Goal: Navigation & Orientation: Find specific page/section

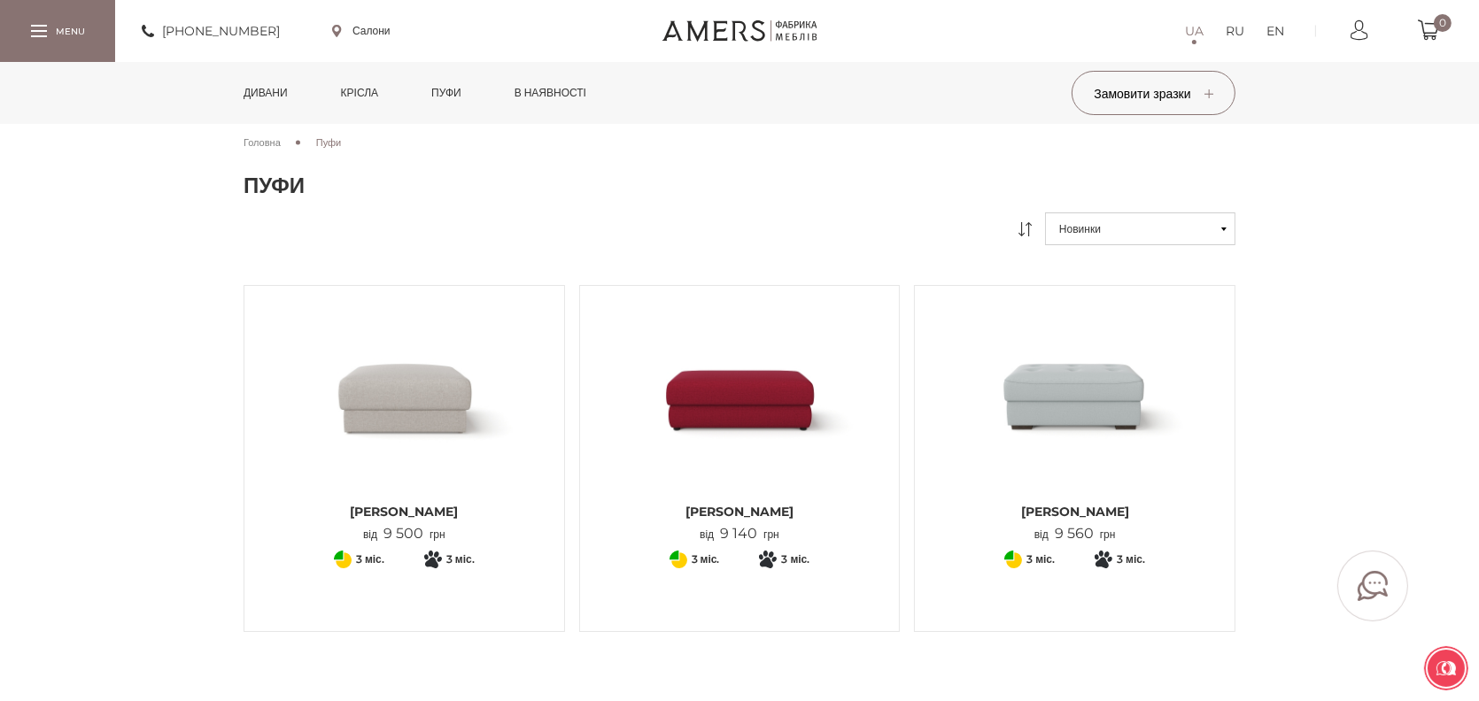
click at [270, 92] on link "Дивани" at bounding box center [265, 93] width 71 height 62
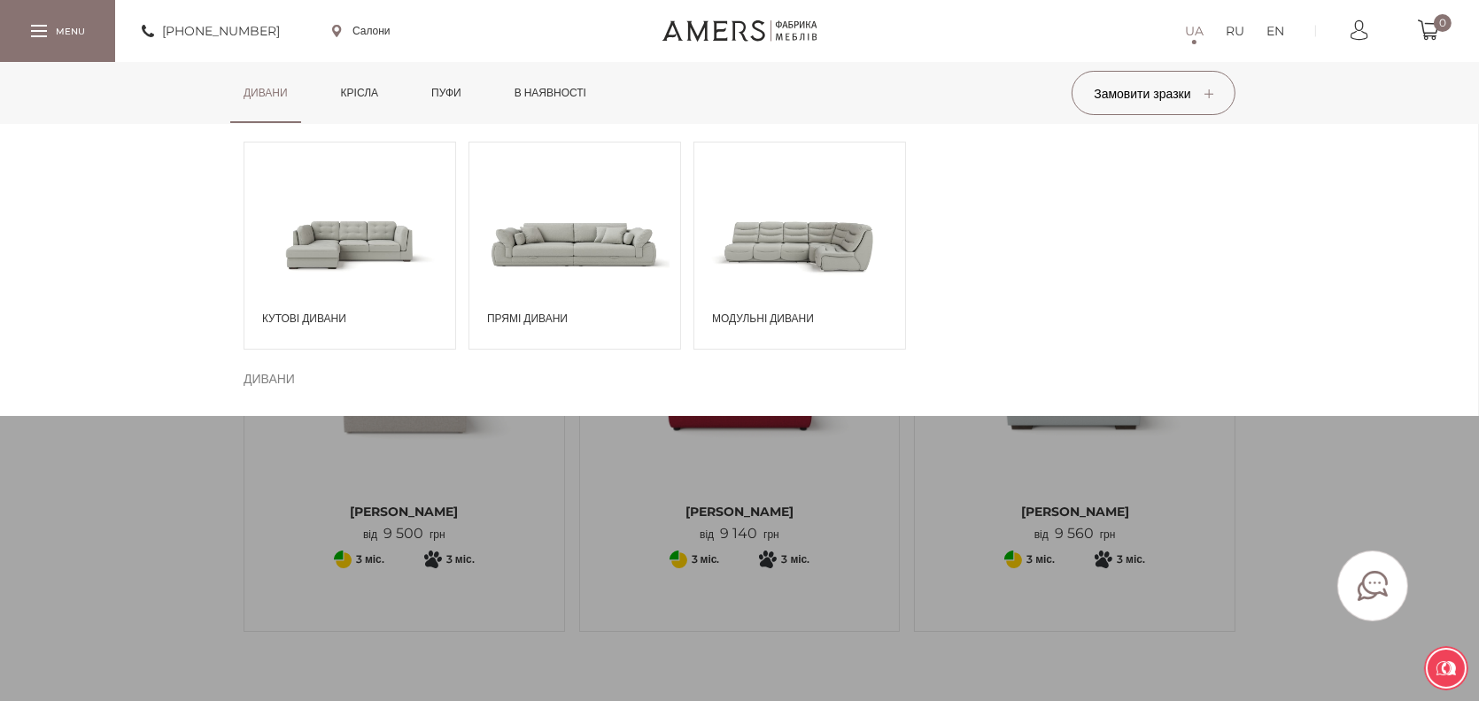
click at [770, 212] on span at bounding box center [799, 243] width 211 height 123
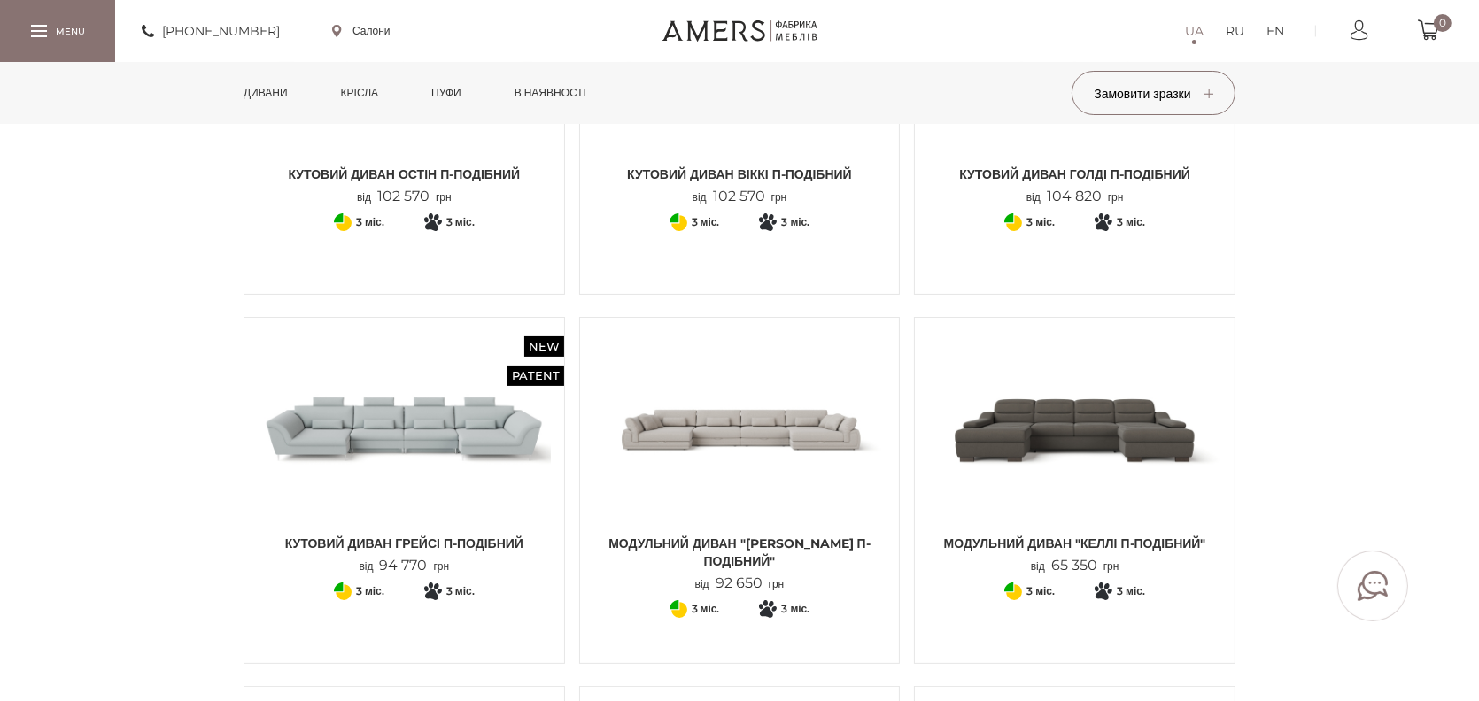
scroll to position [177, 0]
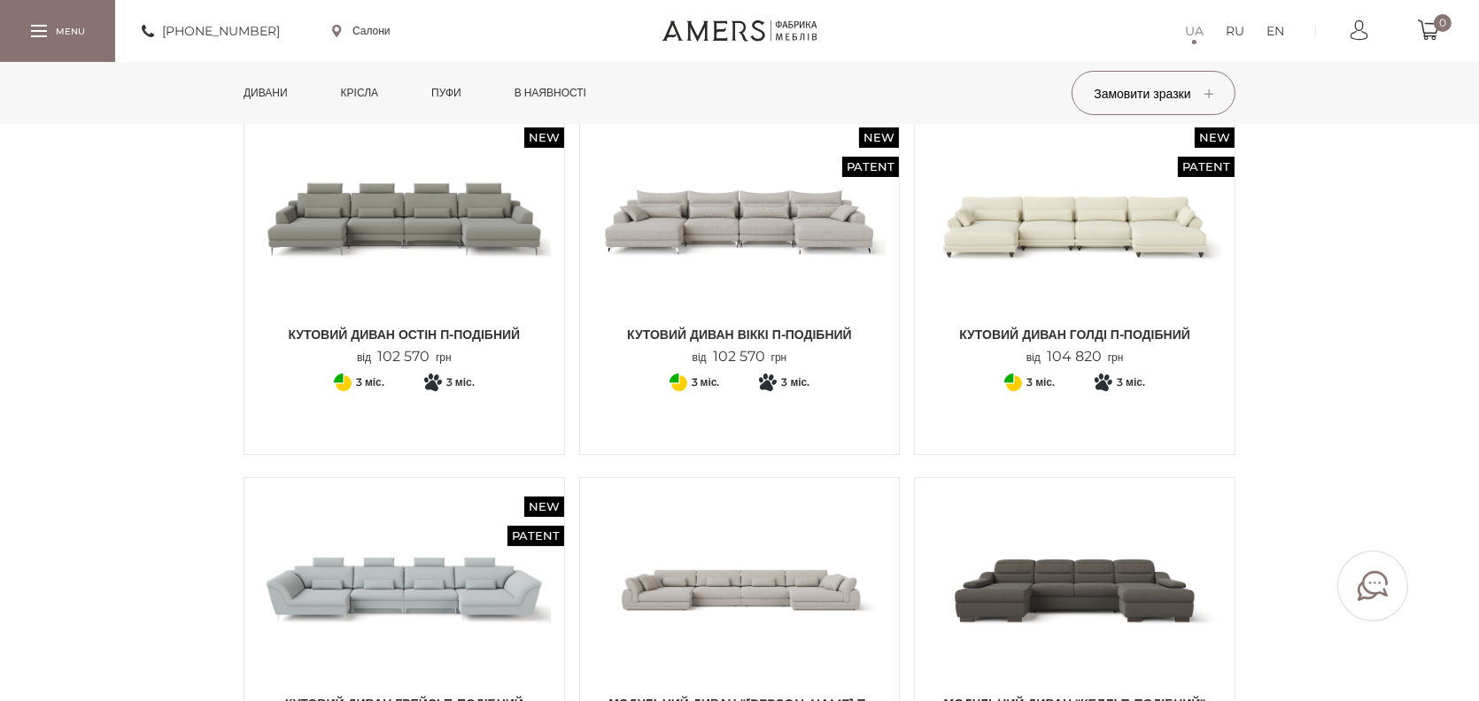
click at [739, 216] on img at bounding box center [739, 219] width 293 height 195
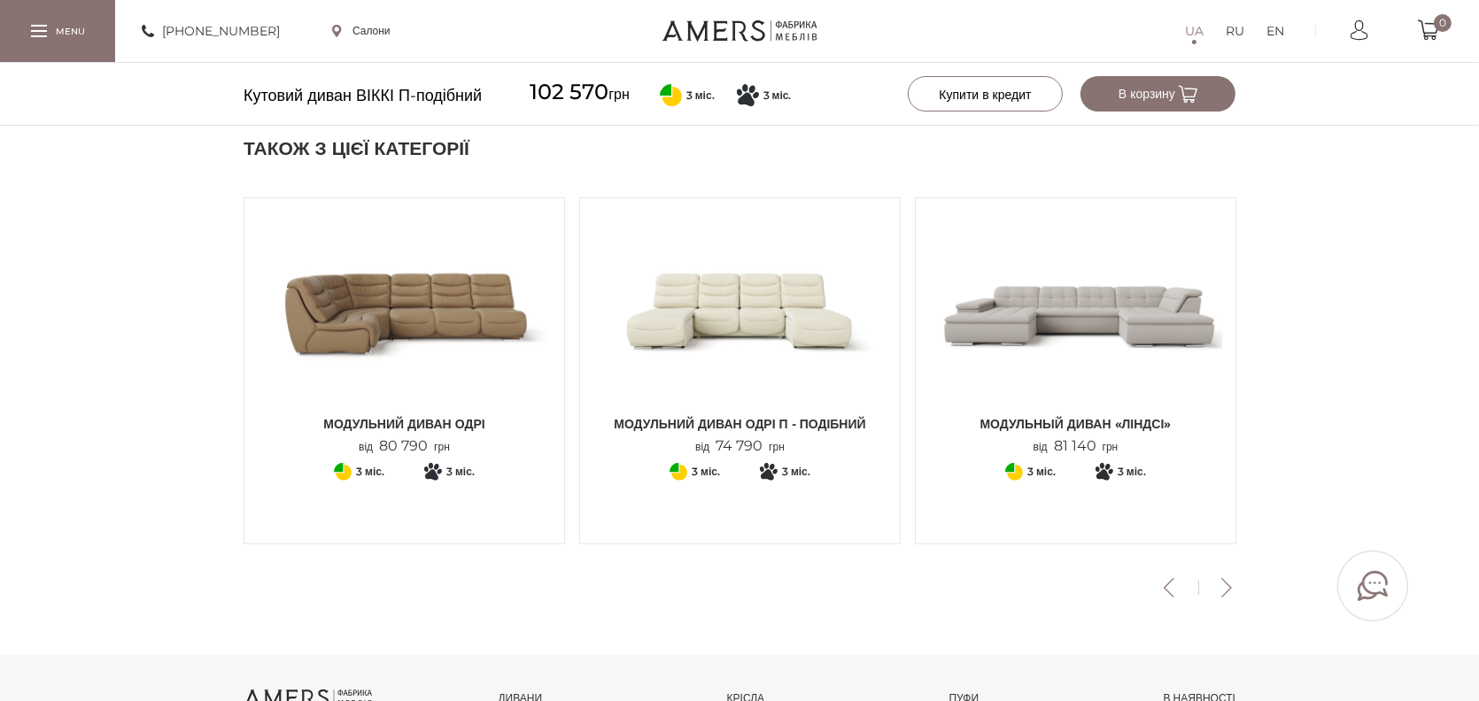
scroll to position [1895, 0]
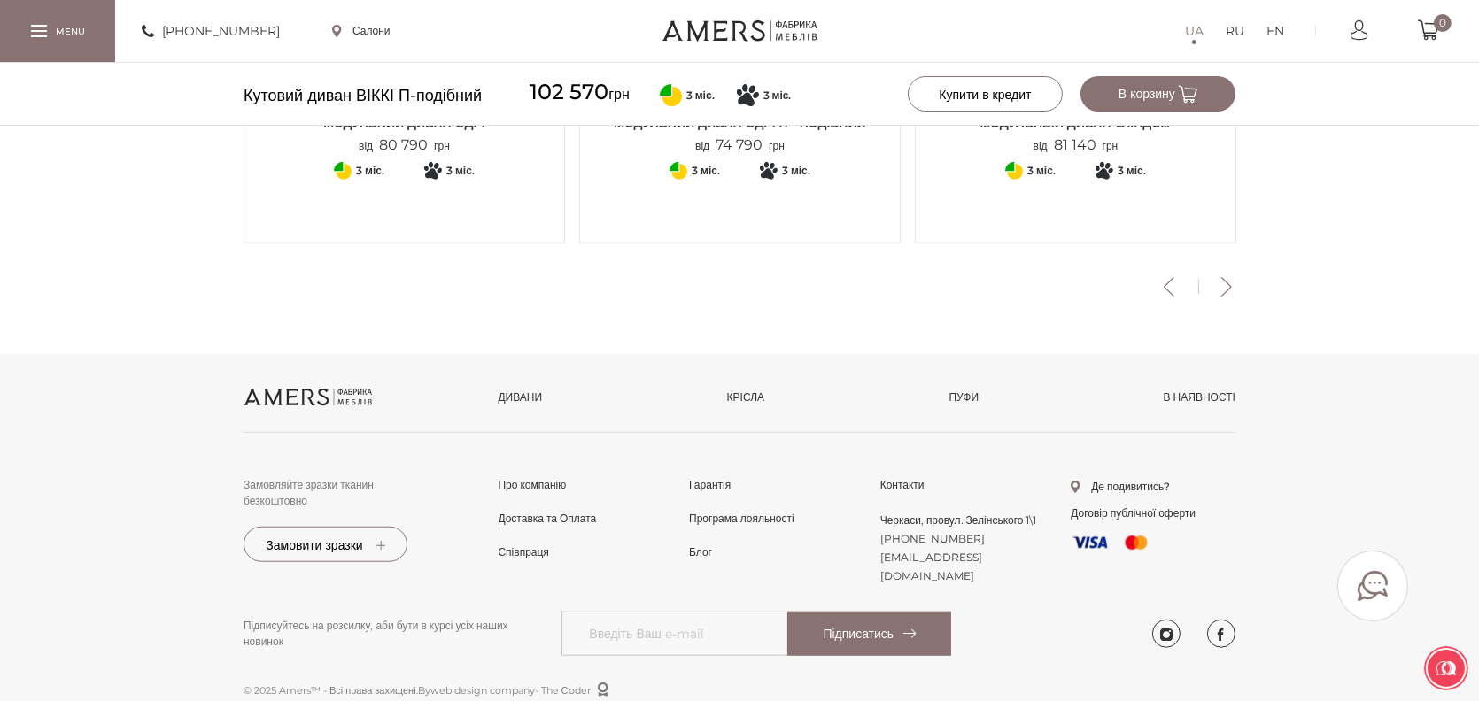
click at [713, 27] on link at bounding box center [739, 30] width 155 height 21
